Goal: Obtain resource: Download file/media

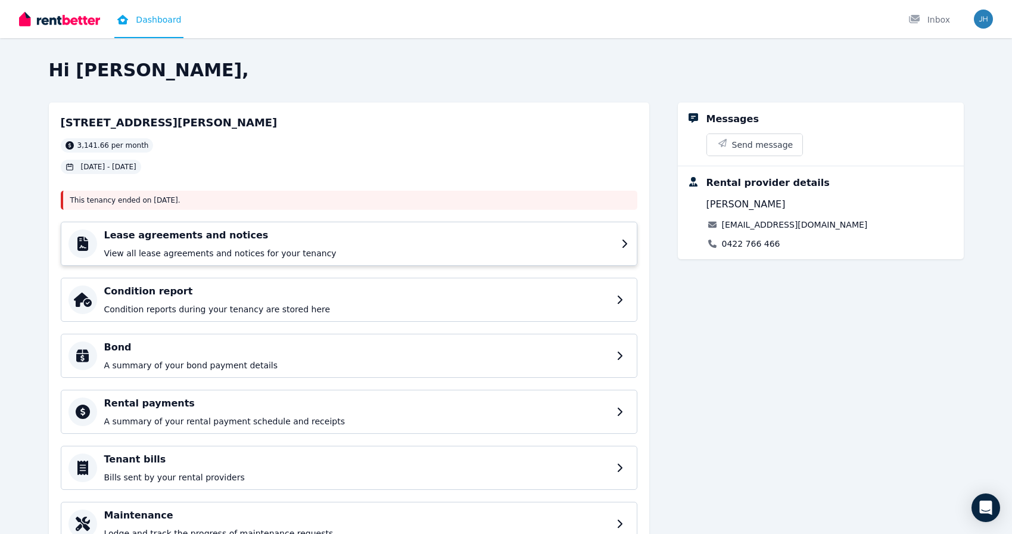
click at [250, 246] on div "Lease agreements and notices View all lease agreements and notices for your ten…" at bounding box center [359, 243] width 510 height 31
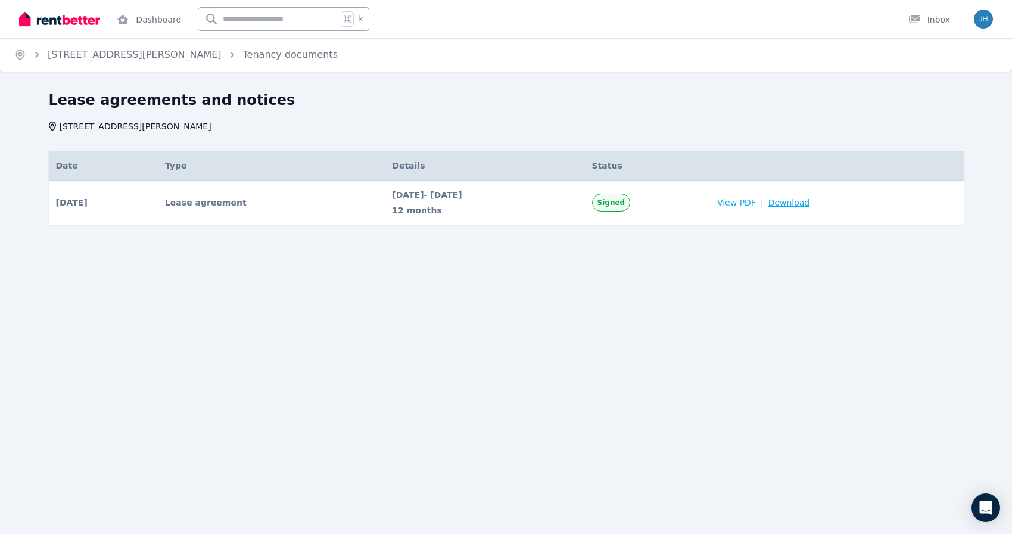
click at [809, 205] on span "Download" at bounding box center [789, 203] width 42 height 12
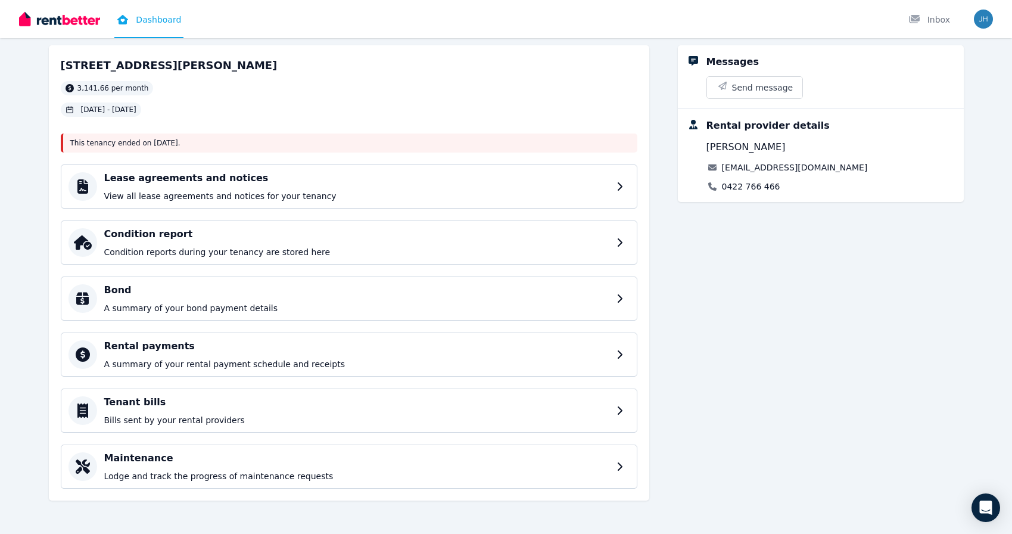
scroll to position [57, 0]
click at [372, 354] on div "Rental payments A summary of your rental payment schedule and receipts" at bounding box center [359, 354] width 510 height 31
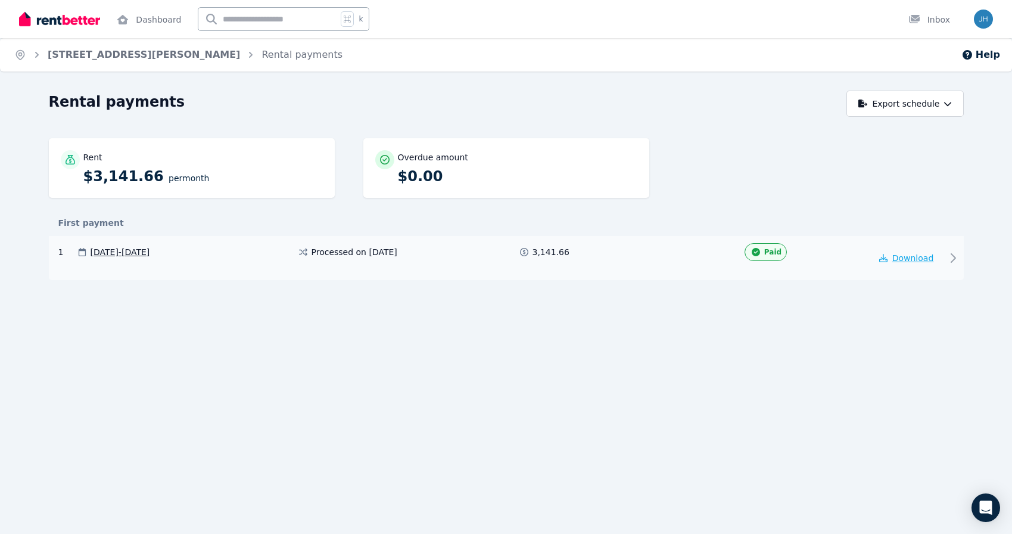
click at [899, 260] on span "Download" at bounding box center [913, 258] width 42 height 10
click at [747, 228] on div "First payment" at bounding box center [506, 223] width 915 height 12
